Goal: Transaction & Acquisition: Purchase product/service

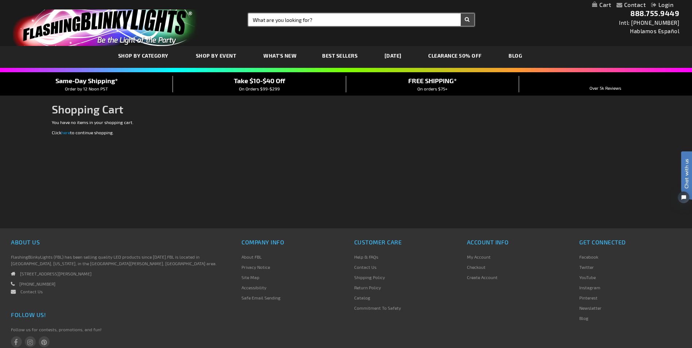
click at [278, 20] on input "Search" at bounding box center [362, 20] width 226 height 12
click at [461, 14] on button "Search" at bounding box center [468, 20] width 14 height 12
type input "blue led [PERSON_NAME]"
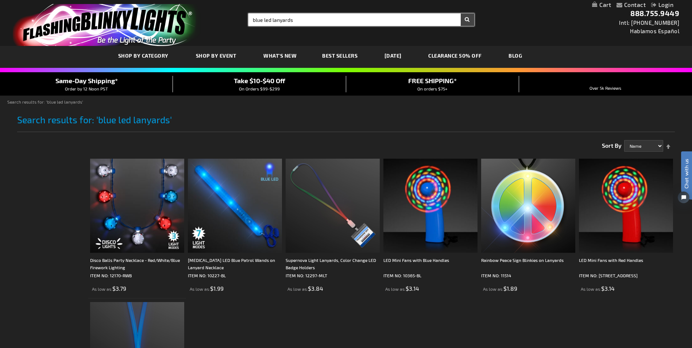
type input "blue led lanyards"
click at [302, 20] on input "blue led lanyards" at bounding box center [362, 20] width 226 height 12
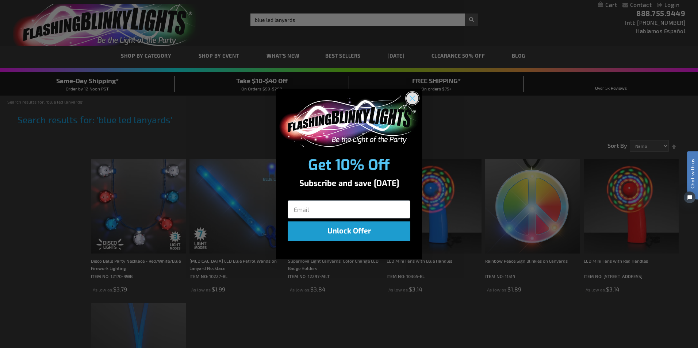
click at [411, 99] on circle "Close dialog" at bounding box center [412, 98] width 12 height 12
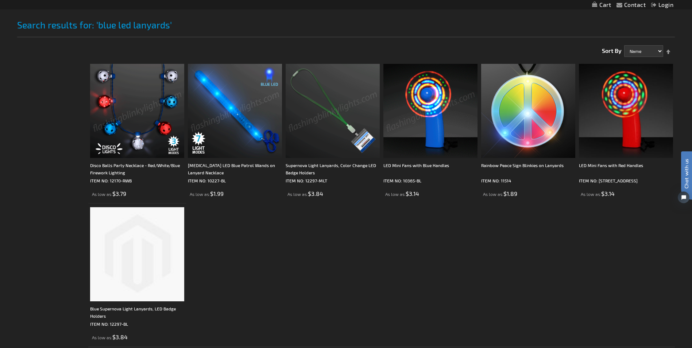
scroll to position [109, 0]
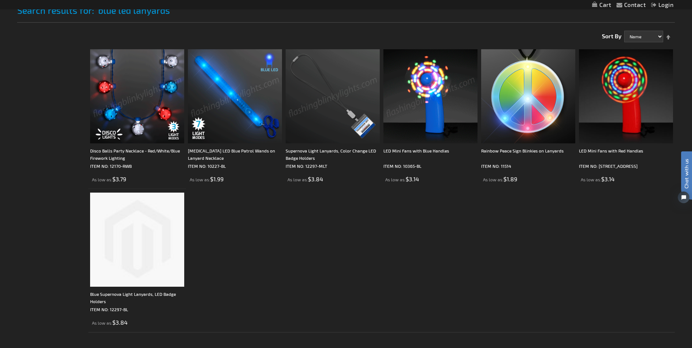
click at [107, 230] on img at bounding box center [137, 240] width 94 height 94
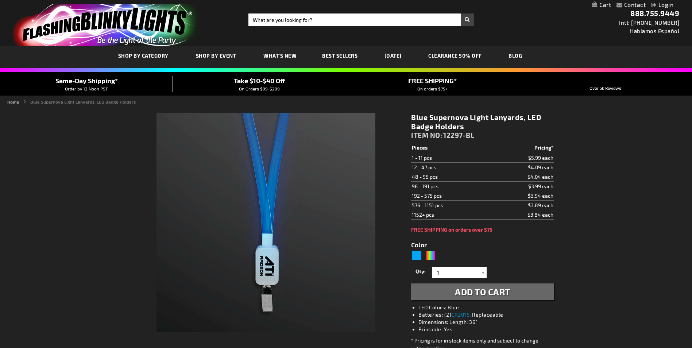
type input "5629"
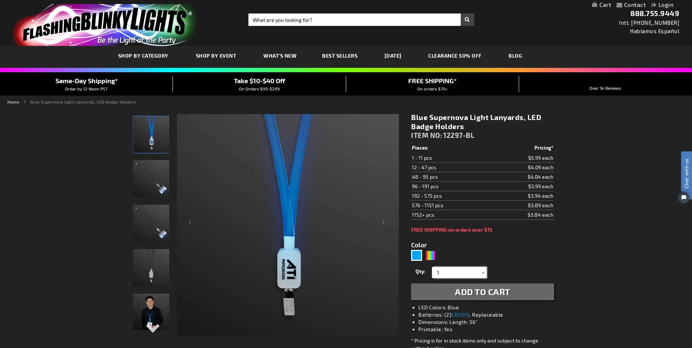
click at [443, 276] on input "1" at bounding box center [460, 272] width 53 height 11
click at [466, 272] on input "150" at bounding box center [460, 272] width 53 height 11
type input "150"
click at [529, 273] on div "Qty 1 2 3 4 5 6 7 8 9 10 11 12 24 36 48 60 72 84 96 108 120 132 144 156 168" at bounding box center [482, 272] width 143 height 15
click at [469, 291] on span "Add to Cart" at bounding box center [482, 291] width 55 height 11
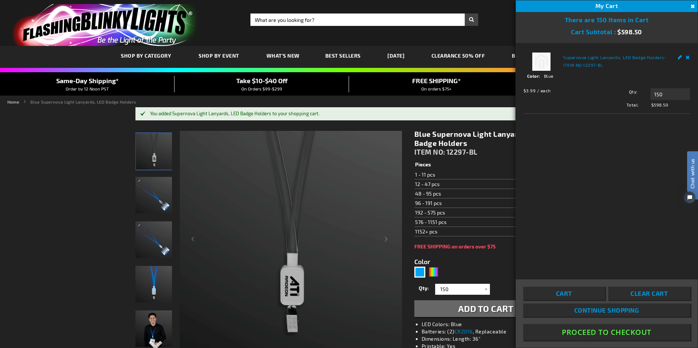
click at [582, 333] on button "Proceed To Checkout" at bounding box center [606, 332] width 167 height 16
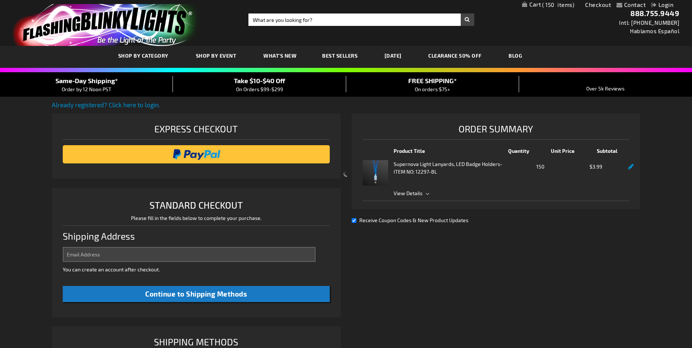
select select "US"
